Goal: Task Accomplishment & Management: Manage account settings

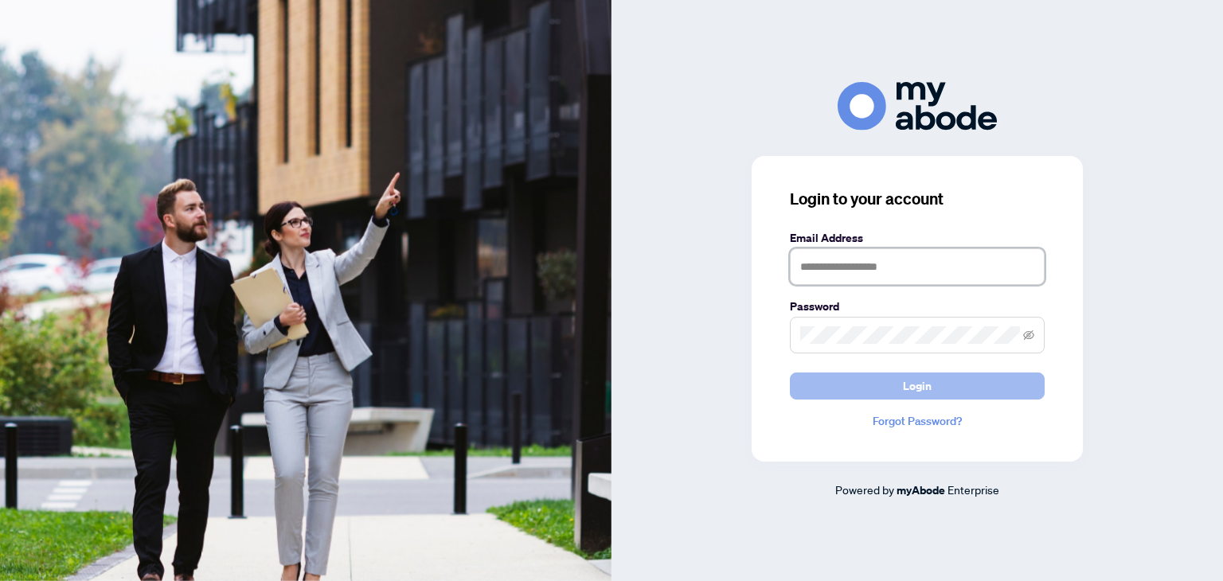
type input "**********"
click at [865, 386] on button "Login" at bounding box center [917, 386] width 255 height 27
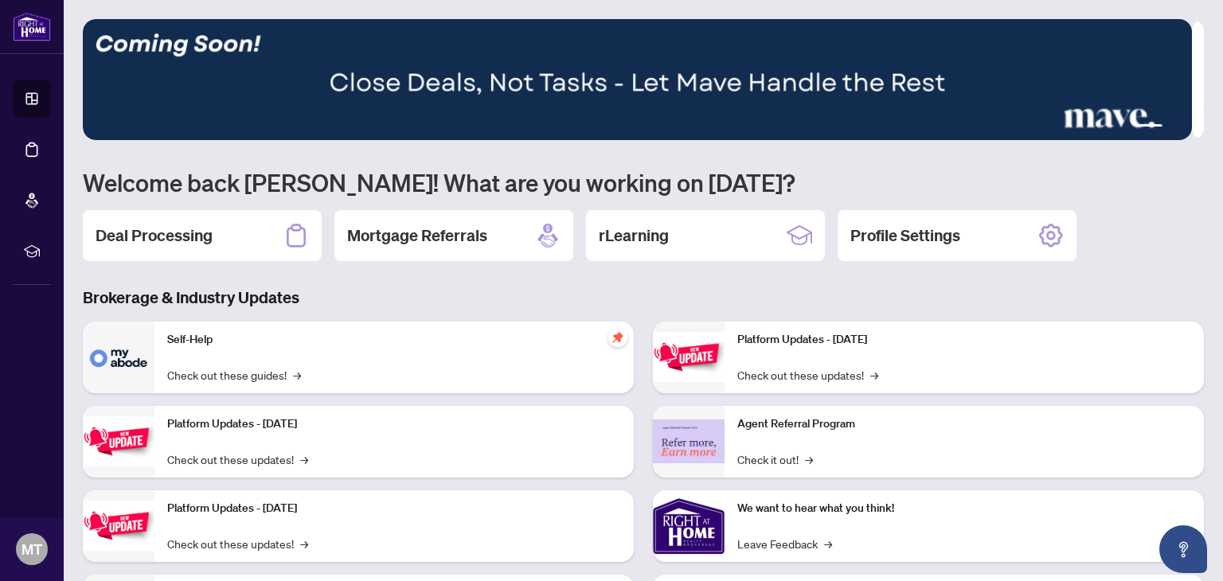
click at [214, 229] on div "Deal Processing" at bounding box center [202, 235] width 239 height 51
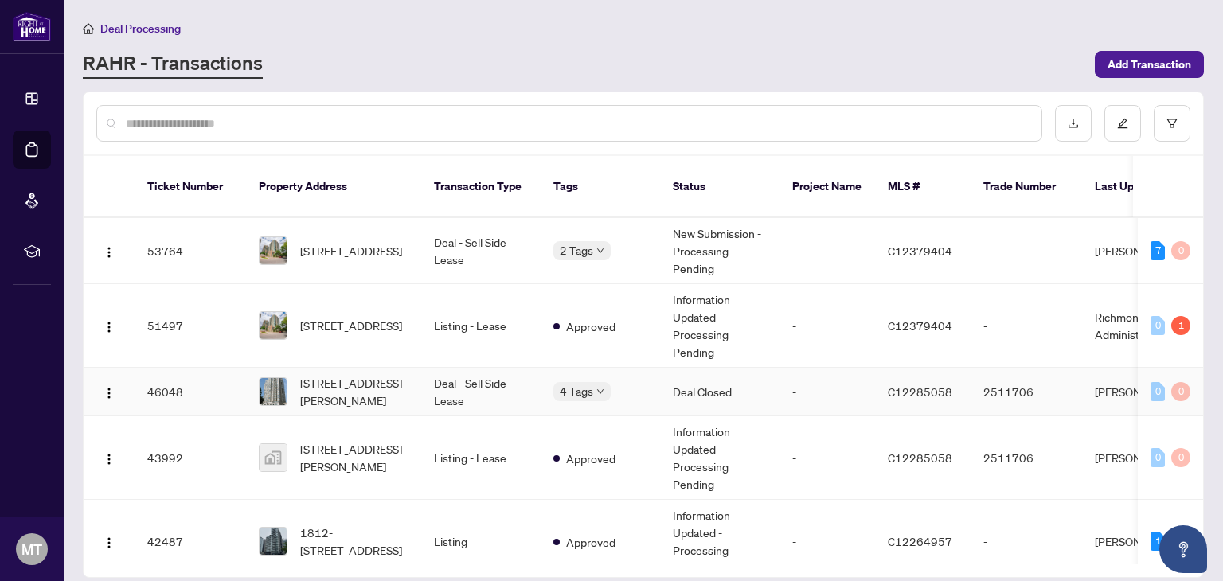
scroll to position [72, 0]
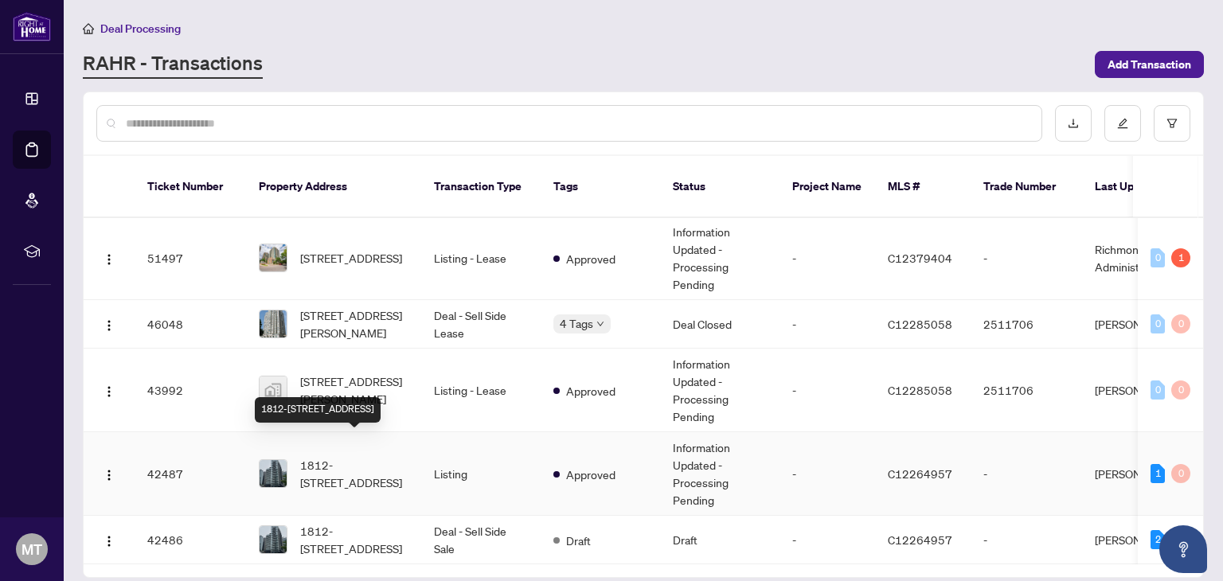
click at [360, 456] on span "1812-352 Front St, Toronto, Ontario M5V 0K3, Canada" at bounding box center [354, 473] width 108 height 35
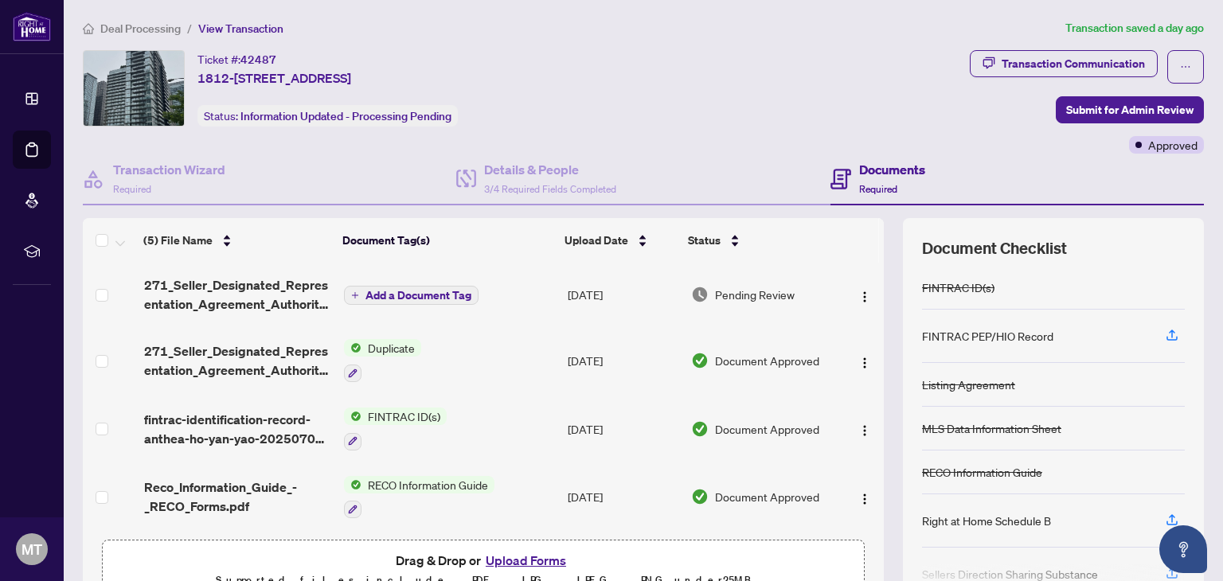
click at [873, 160] on h4 "Documents" at bounding box center [892, 169] width 66 height 19
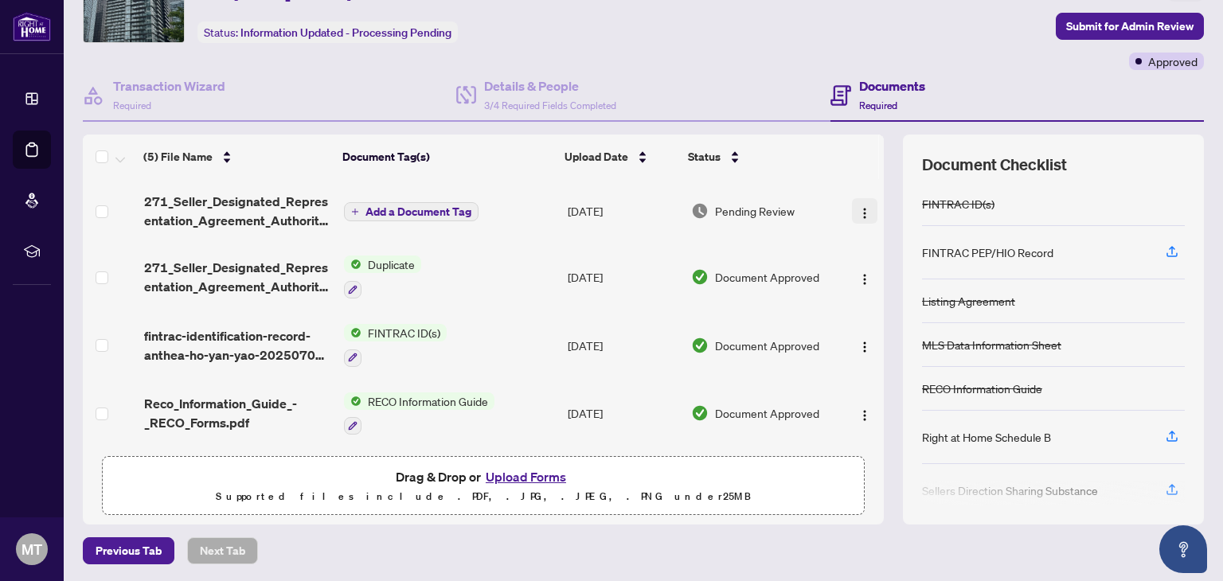
click at [858, 211] on img "button" at bounding box center [864, 213] width 13 height 13
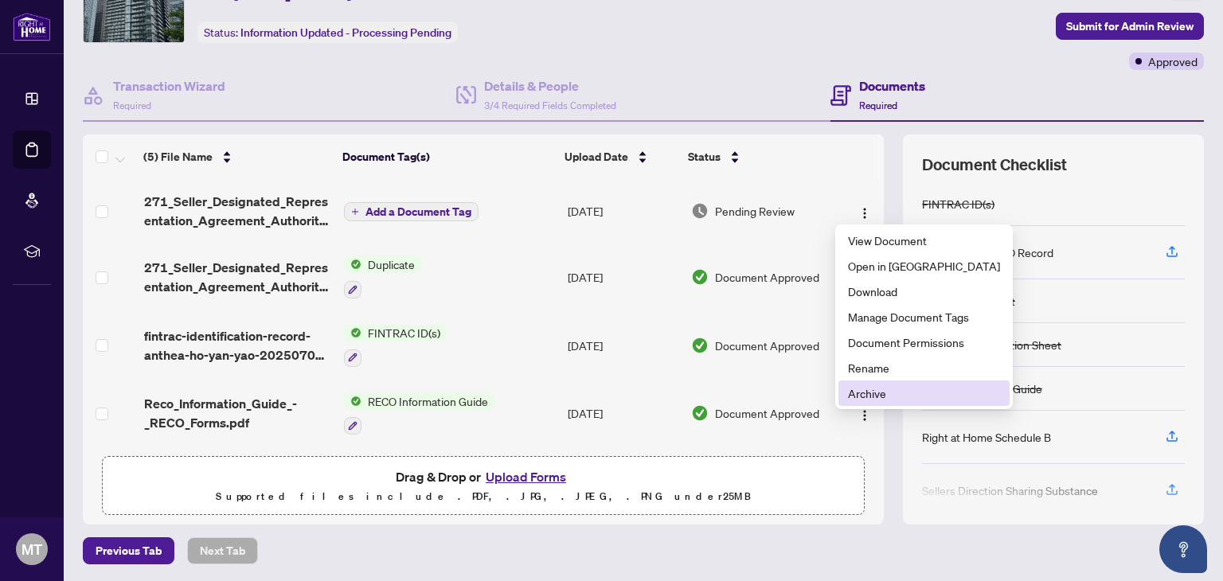
click at [889, 394] on span "Archive" at bounding box center [924, 393] width 152 height 18
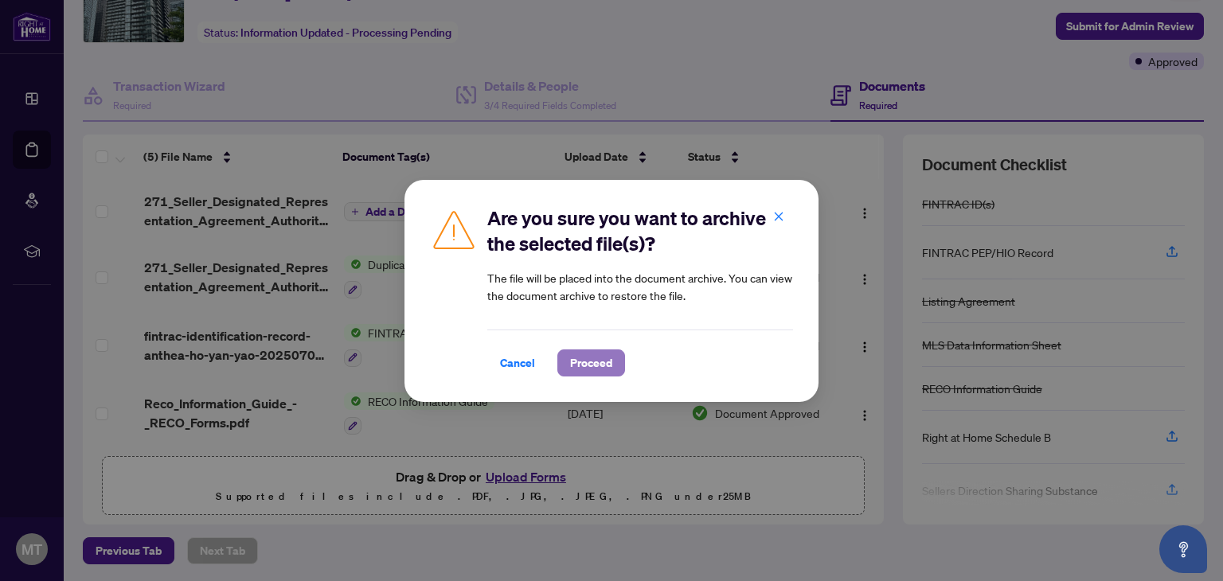
click at [590, 361] on span "Proceed" at bounding box center [591, 362] width 42 height 25
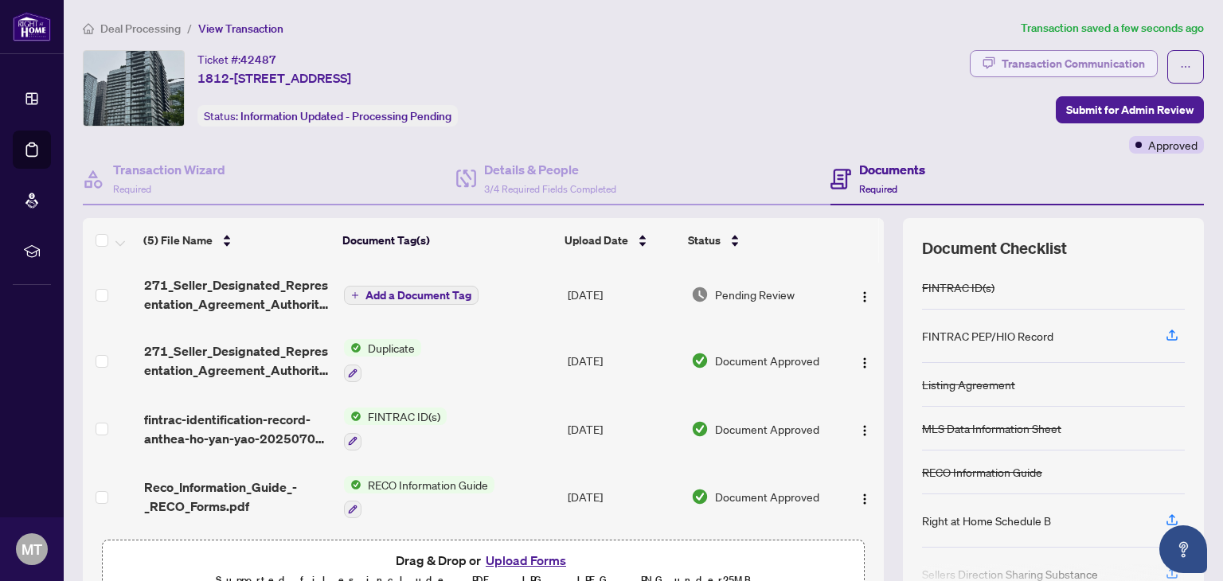
click at [1061, 58] on div "Transaction Communication" at bounding box center [1072, 63] width 143 height 25
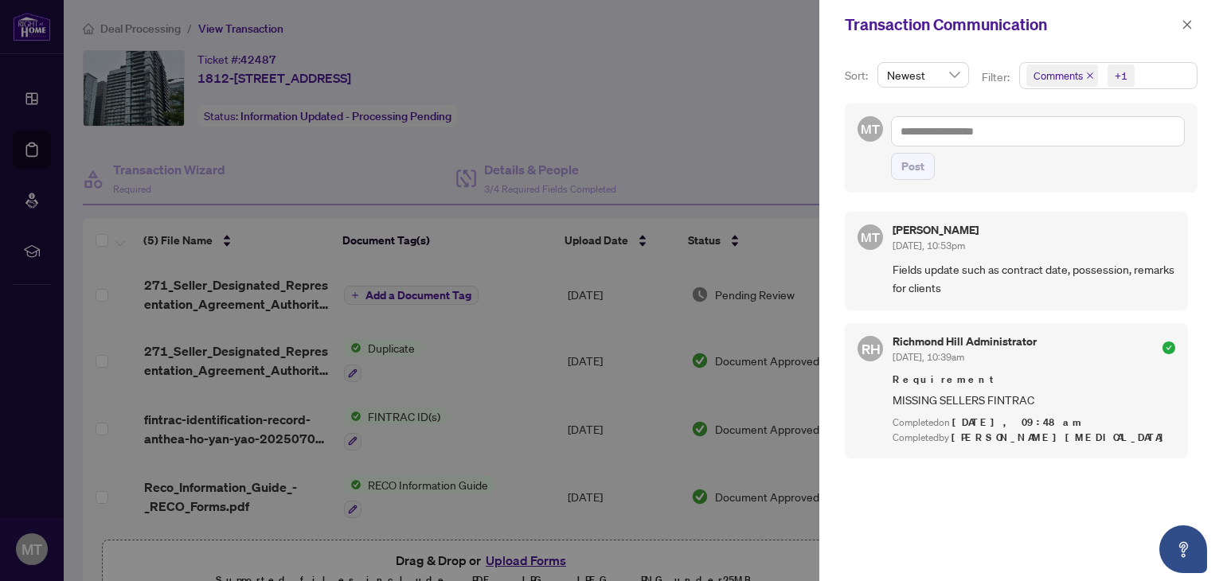
drag, startPoint x: 1190, startPoint y: 24, endPoint x: 1112, endPoint y: 37, distance: 79.0
click at [1189, 24] on icon "close" at bounding box center [1186, 24] width 11 height 11
